Goal: Transaction & Acquisition: Download file/media

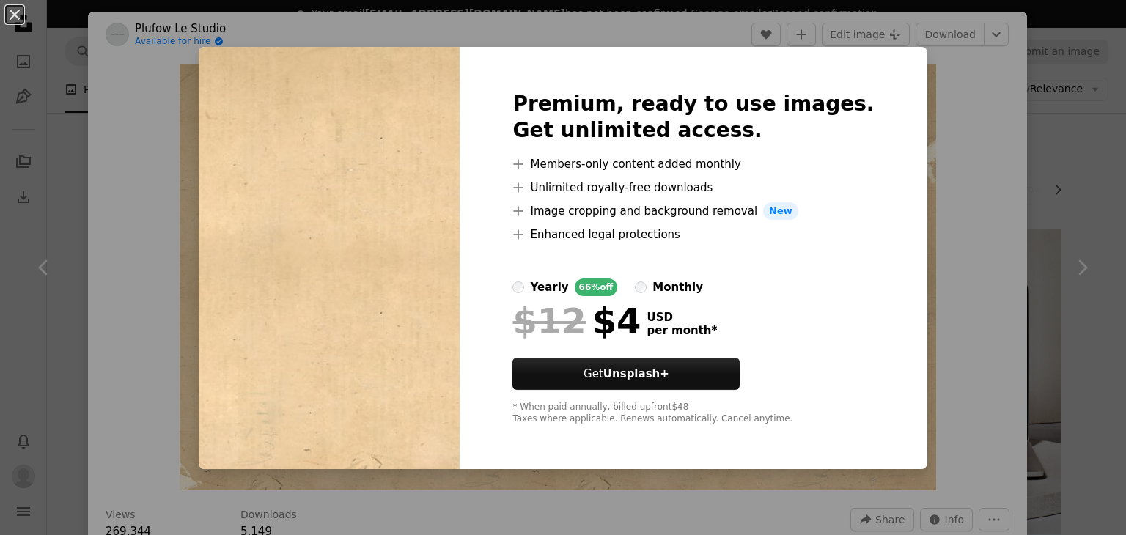
click at [331, 89] on img at bounding box center [329, 258] width 261 height 422
click at [974, 111] on div "An X shape Premium, ready to use images. Get unlimited access. A plus sign Memb…" at bounding box center [563, 267] width 1126 height 535
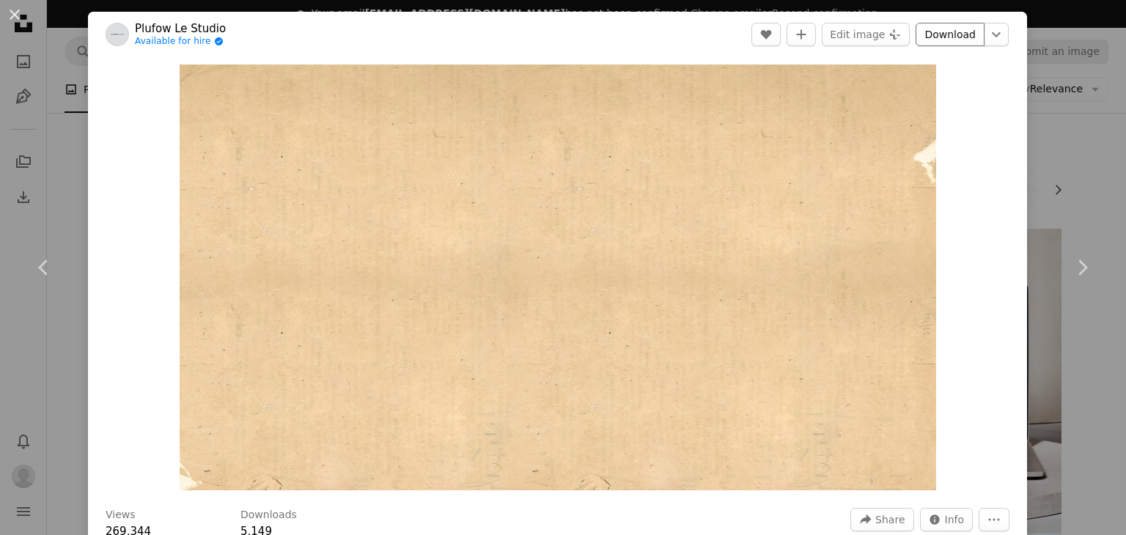
click at [948, 27] on link "Download" at bounding box center [950, 34] width 69 height 23
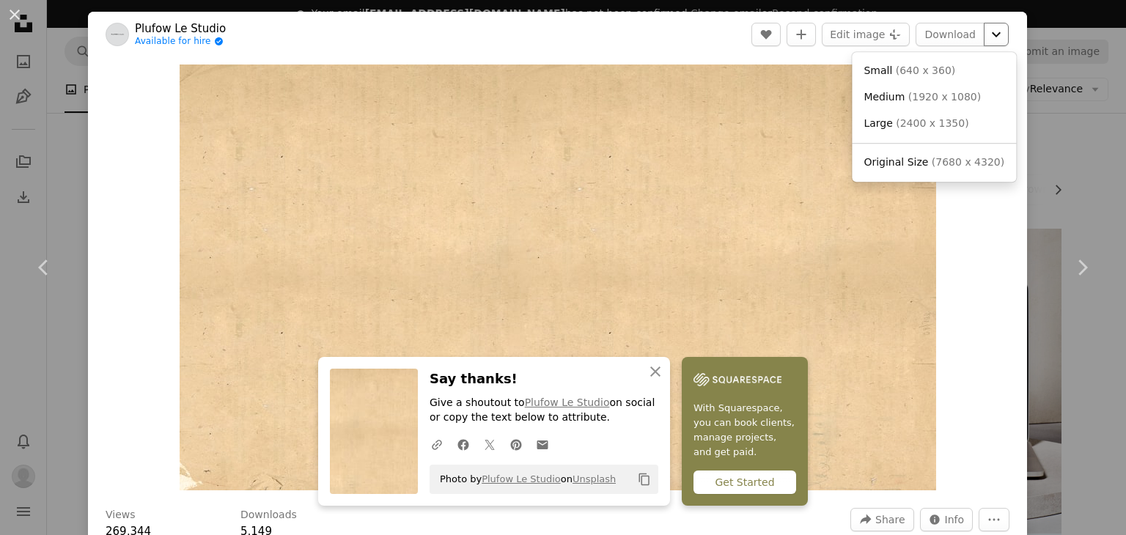
click at [990, 32] on icon "Chevron down" at bounding box center [996, 35] width 23 height 18
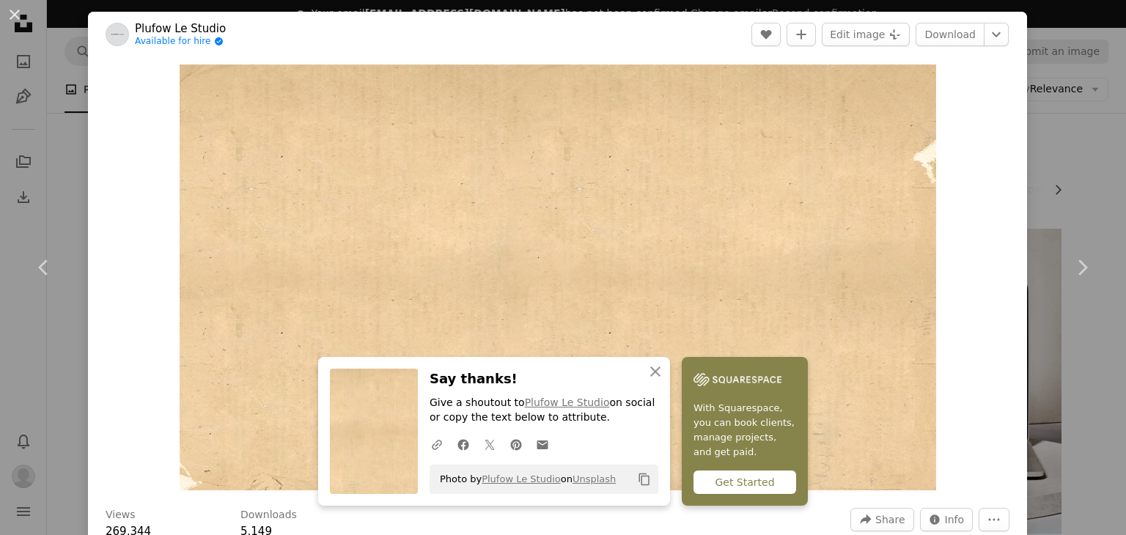
click at [1102, 169] on div "An X shape Chevron left Chevron right Plufow Le Studio Available for hire A che…" at bounding box center [563, 267] width 1126 height 535
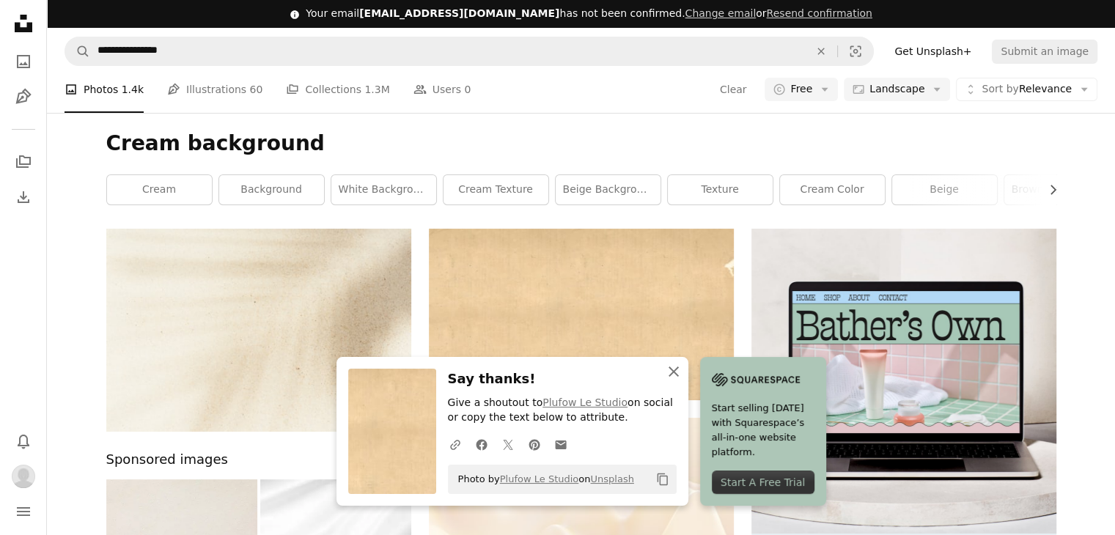
click at [673, 368] on icon "An X shape" at bounding box center [674, 372] width 18 height 18
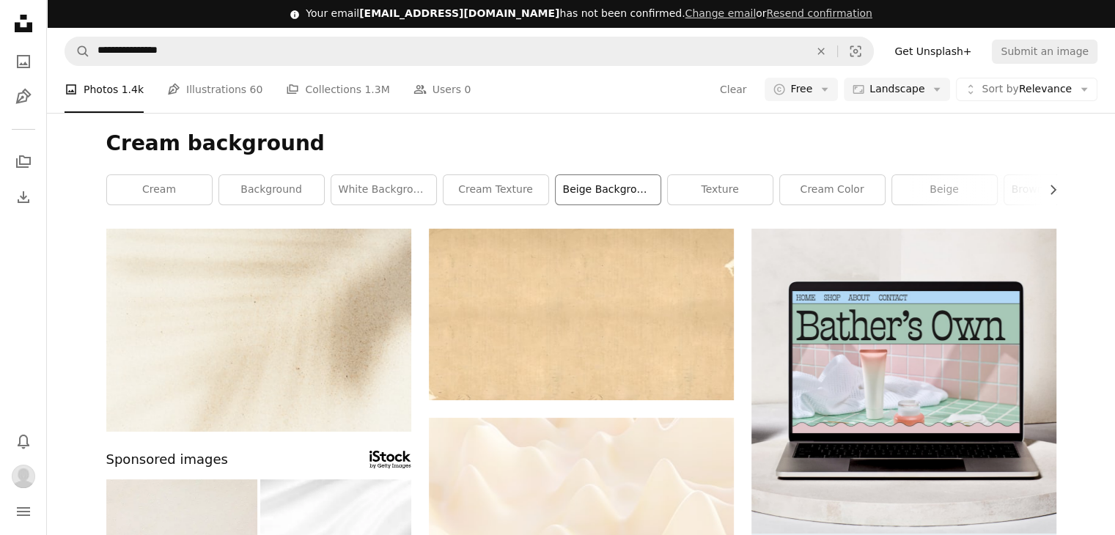
click at [634, 186] on link "beige background" at bounding box center [608, 189] width 105 height 29
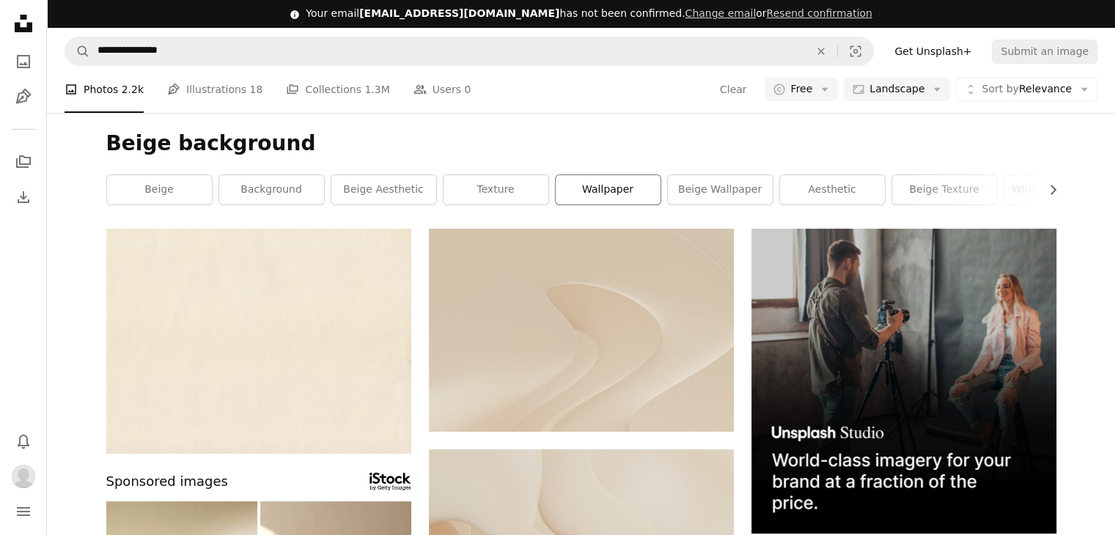
click at [588, 191] on link "wallpaper" at bounding box center [608, 189] width 105 height 29
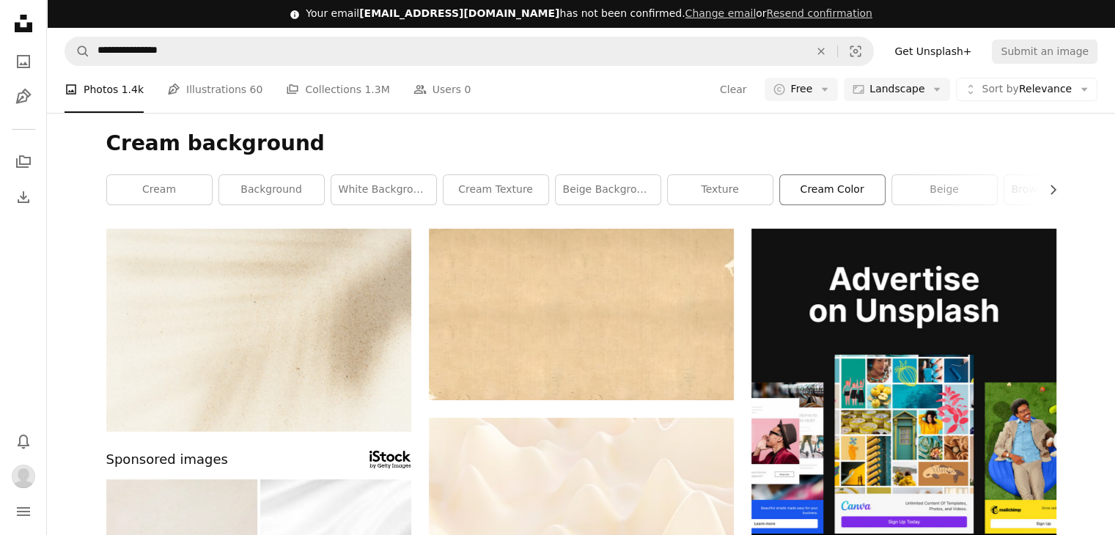
click at [827, 186] on link "cream color" at bounding box center [832, 189] width 105 height 29
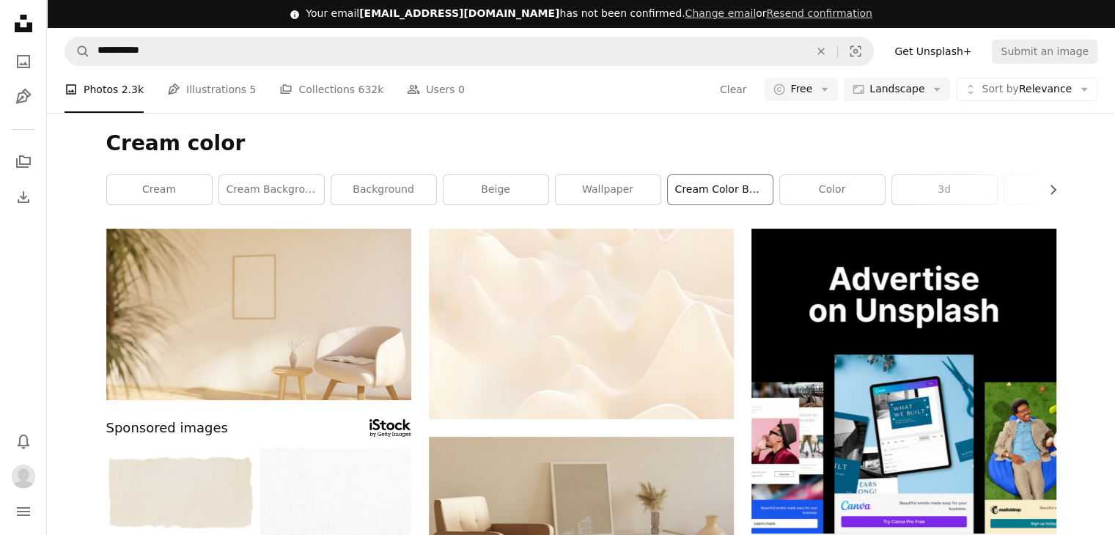
click at [723, 191] on link "cream color background" at bounding box center [720, 189] width 105 height 29
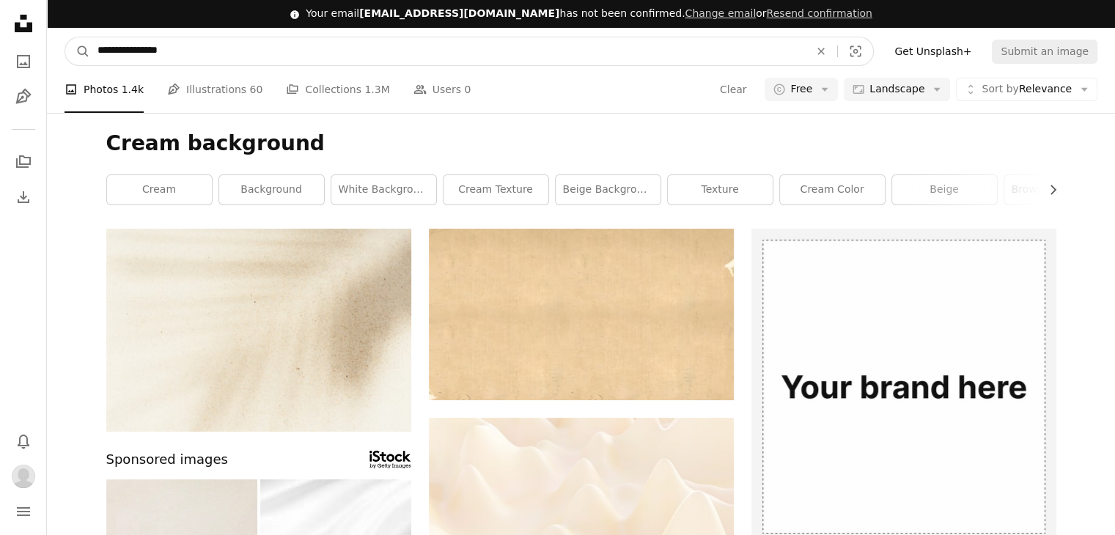
click at [156, 54] on input "**********" at bounding box center [447, 51] width 715 height 28
type input "**********"
click button "A magnifying glass" at bounding box center [77, 51] width 25 height 28
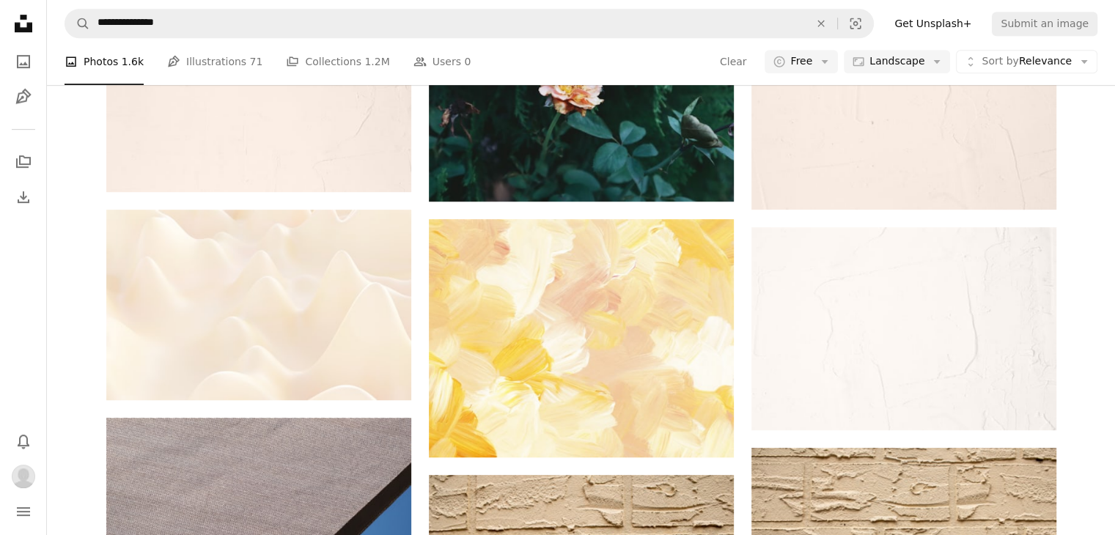
scroll to position [587, 0]
